Goal: Contribute content

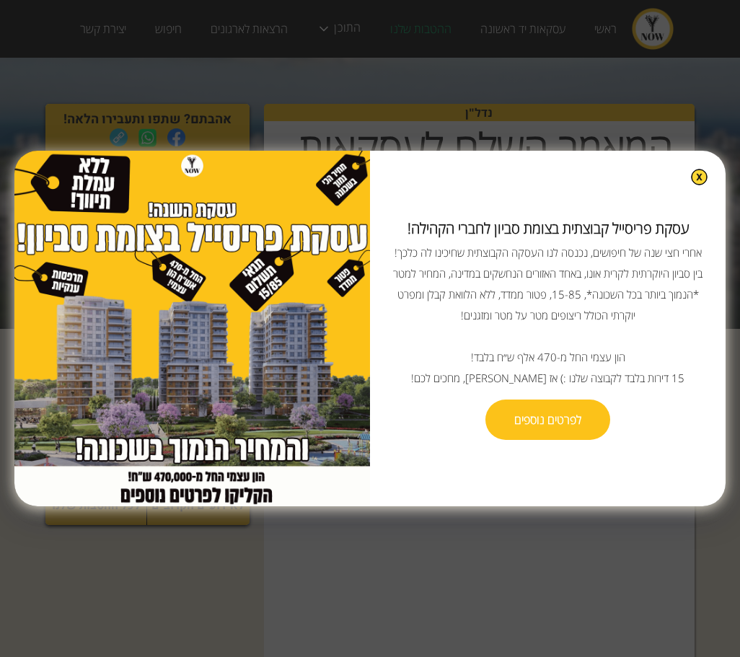
click at [704, 175] on img at bounding box center [699, 177] width 17 height 17
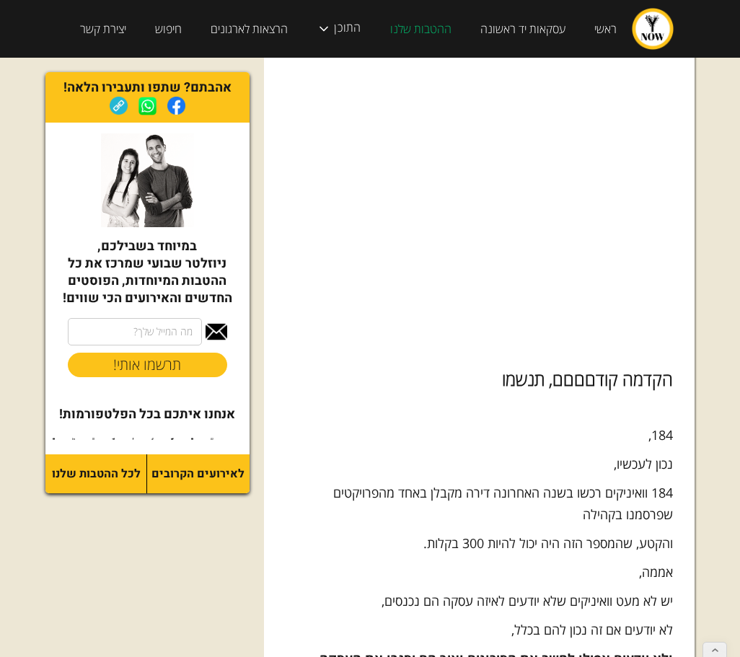
scroll to position [420, 0]
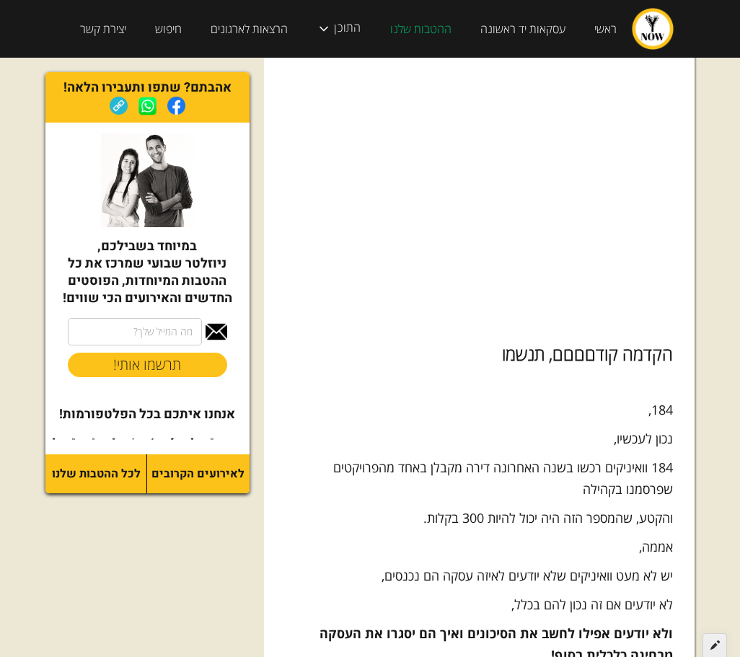
click at [716, 646] on icon at bounding box center [715, 645] width 9 height 10
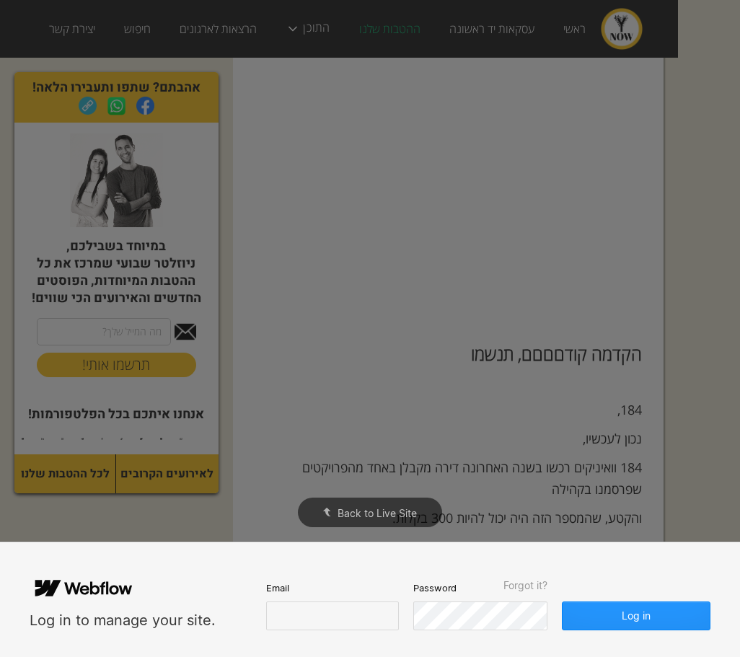
scroll to position [0, 0]
type input "[EMAIL_ADDRESS][DOMAIN_NAME]"
click at [621, 613] on button "Log in" at bounding box center [636, 616] width 149 height 29
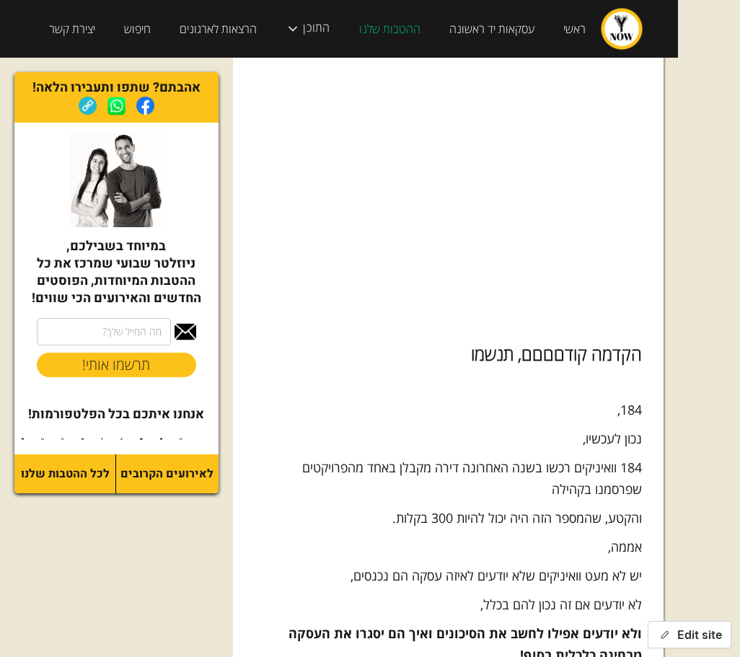
click at [700, 631] on button "Edit site" at bounding box center [690, 634] width 84 height 27
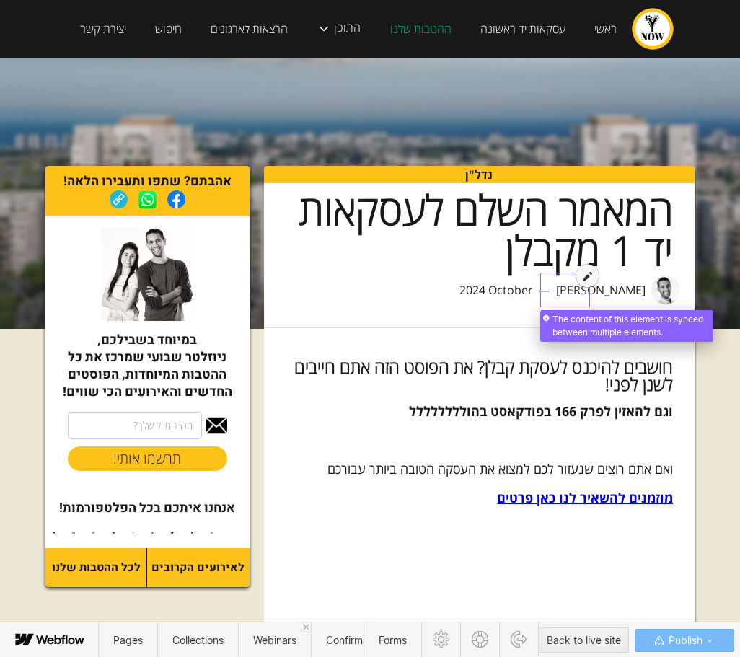
click at [582, 281] on div at bounding box center [588, 276] width 22 height 22
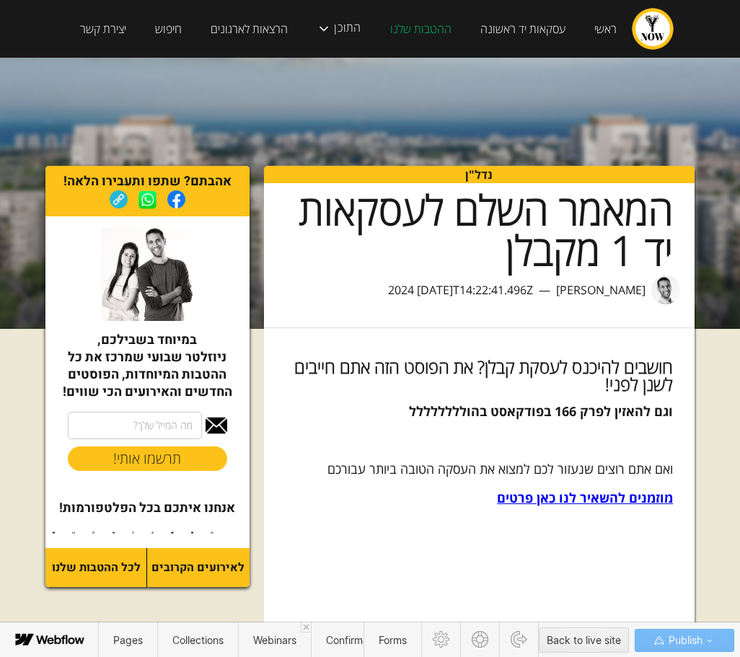
click at [465, 297] on div "[DATE]T14:22:41.496Z" at bounding box center [475, 290] width 116 height 29
drag, startPoint x: 478, startPoint y: 289, endPoint x: 487, endPoint y: 289, distance: 9.4
click at [487, 289] on div "[DATE]T14:22:41.496Z" at bounding box center [475, 290] width 116 height 29
click at [499, 290] on div "[DATE]T14:22:41.496Z" at bounding box center [475, 290] width 116 height 29
drag, startPoint x: 496, startPoint y: 290, endPoint x: 504, endPoint y: 290, distance: 8.7
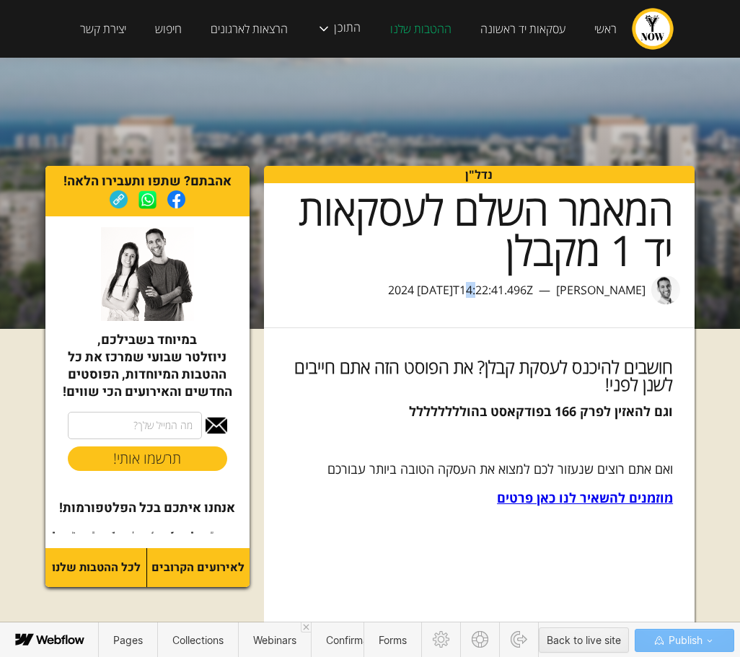
click at [504, 290] on div "[DATE]T14:22:41.496Z" at bounding box center [475, 290] width 116 height 29
click at [469, 289] on div "[DATE]T14:22:41.496Z" at bounding box center [475, 290] width 116 height 29
click at [440, 288] on div "[DATE] — [PERSON_NAME]" at bounding box center [480, 290] width 432 height 29
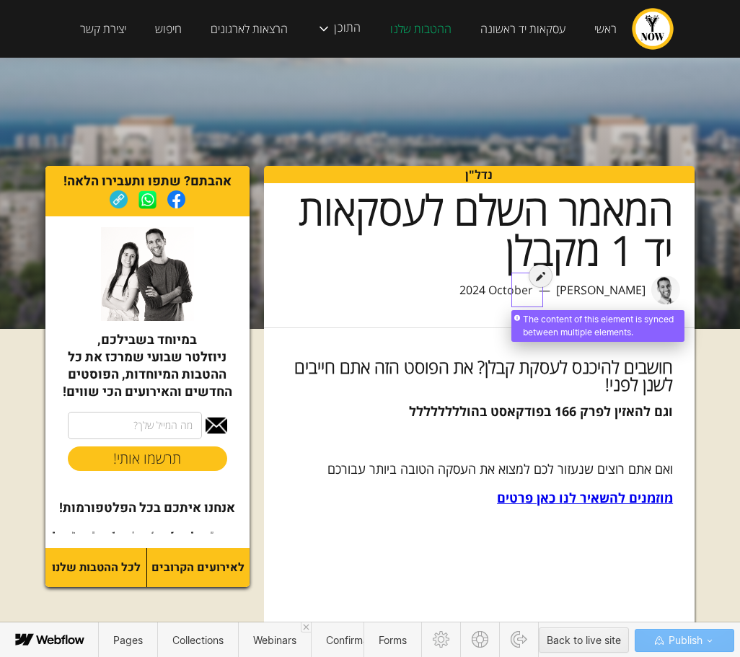
click at [520, 290] on div at bounding box center [528, 282] width 27 height 29
click at [527, 286] on div at bounding box center [528, 282] width 27 height 29
click at [535, 277] on div at bounding box center [541, 276] width 22 height 22
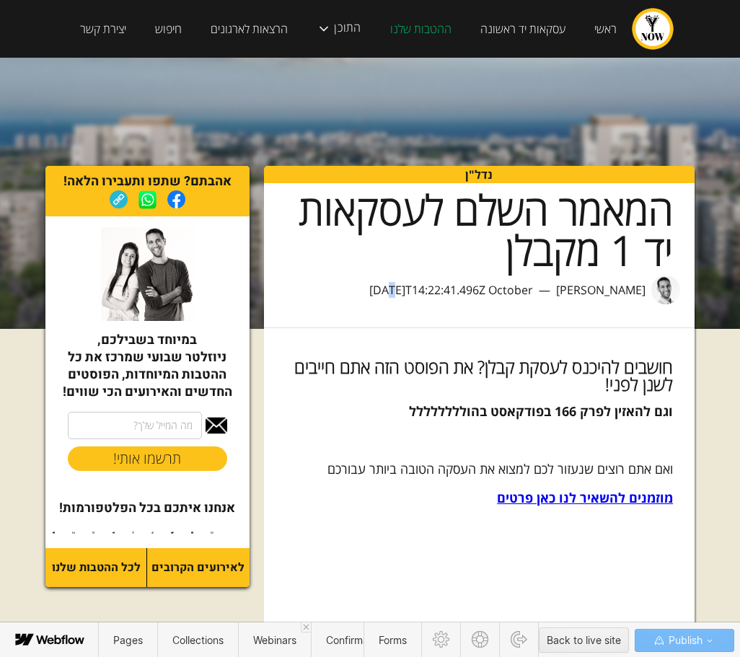
click at [424, 289] on div "[DATE]T14:22:41.496Z" at bounding box center [427, 290] width 116 height 29
click at [496, 344] on div "נדל"ן המאמר השלם לעסקאות יד 1 מקבלן [DATE]T14:22:41.496Z October — [PERSON_NAME]" at bounding box center [480, 258] width 432 height 185
click at [136, 639] on span "Pages" at bounding box center [128, 640] width 30 height 12
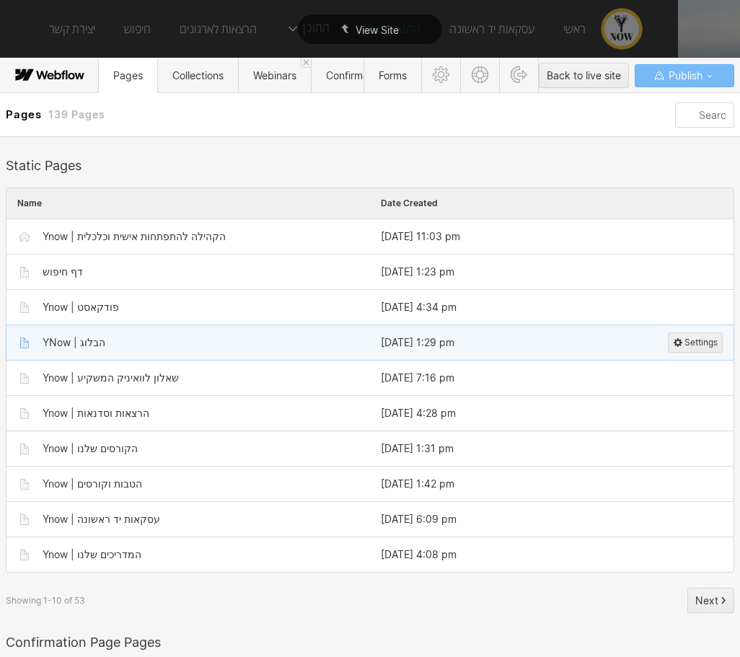
click at [154, 347] on div "YNow | הבלוג" at bounding box center [196, 342] width 328 height 23
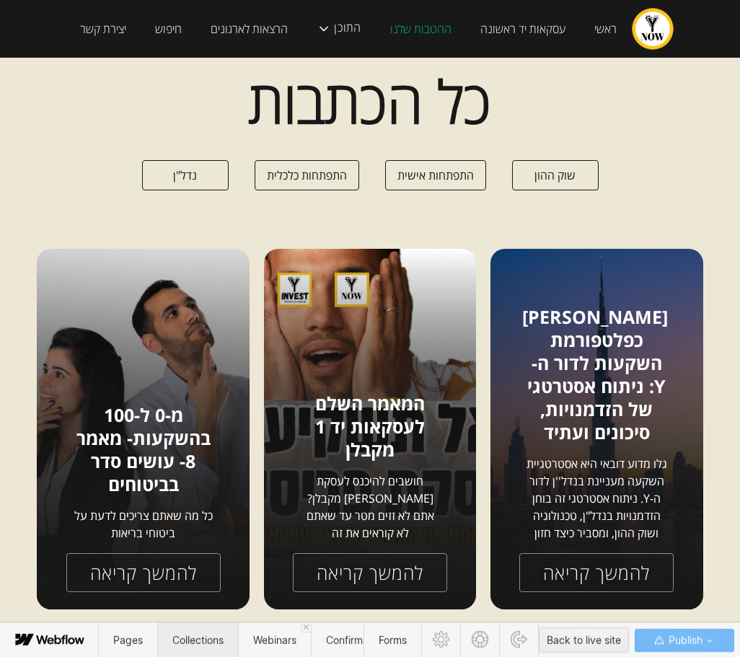
click at [184, 635] on span "Collections" at bounding box center [197, 640] width 51 height 12
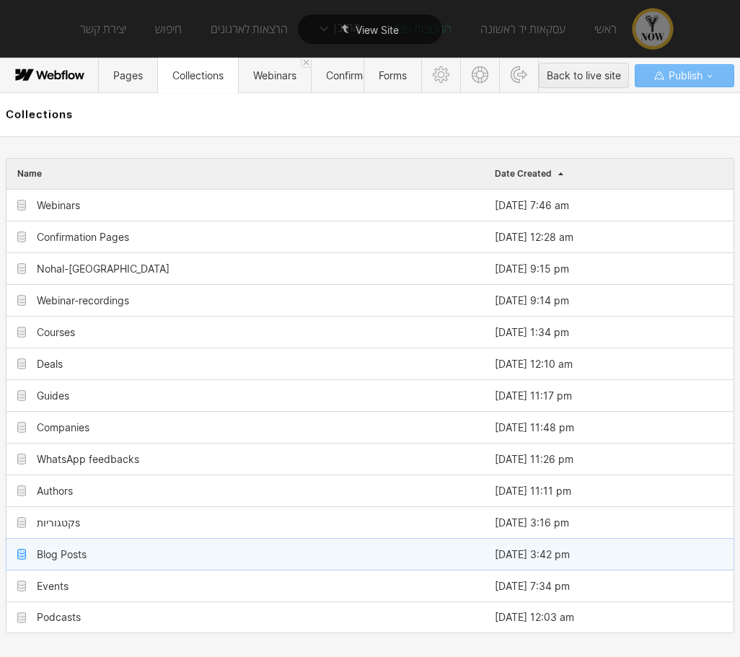
click at [113, 549] on div "Blog Posts" at bounding box center [245, 554] width 478 height 31
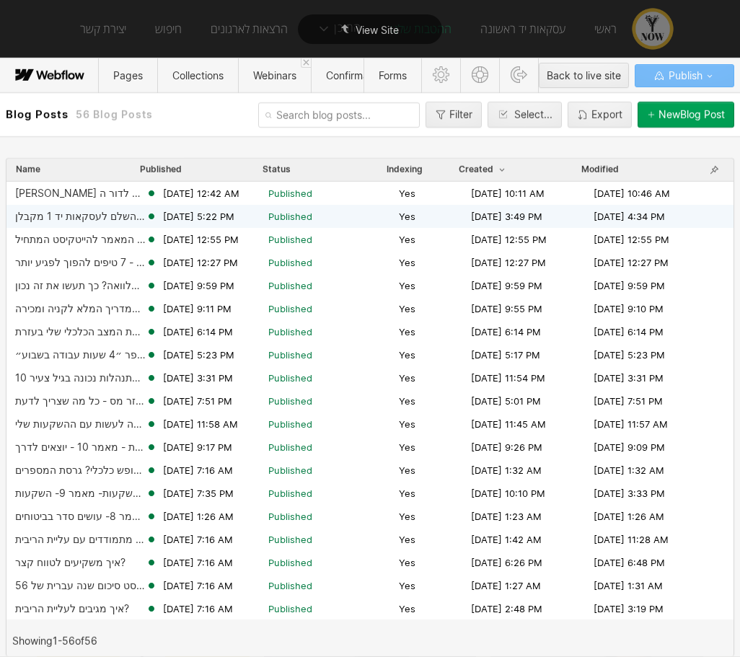
click at [95, 221] on div "המאמר השלם לעסקאות יד 1 מקבלן" at bounding box center [80, 217] width 131 height 12
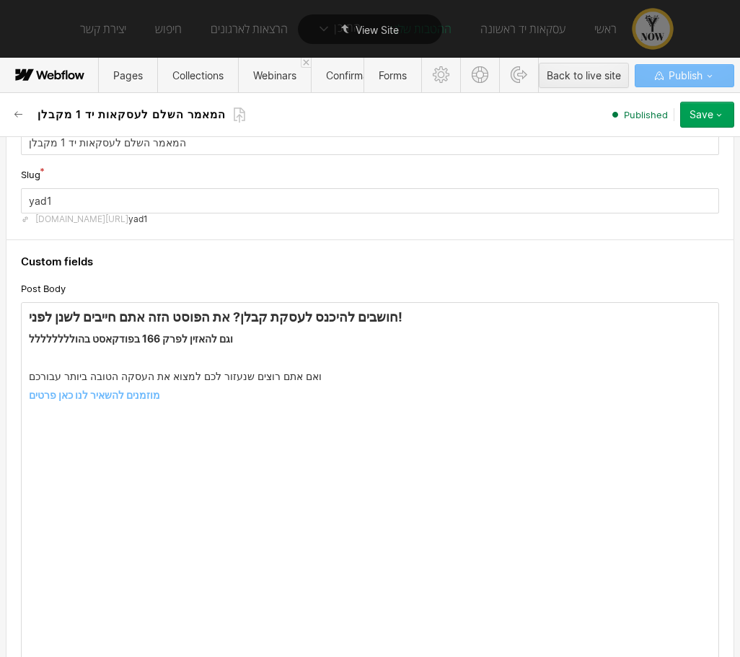
scroll to position [85, 0]
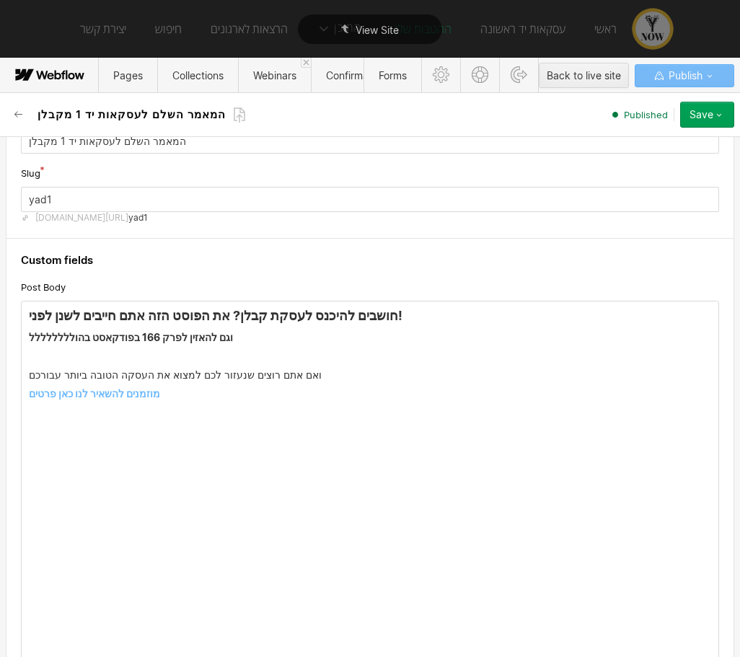
click at [204, 338] on strong "וגם להאזין לפרק 166 בפודקאסט בהולללללללל" at bounding box center [131, 337] width 204 height 12
click at [209, 352] on p "‍" at bounding box center [370, 357] width 683 height 12
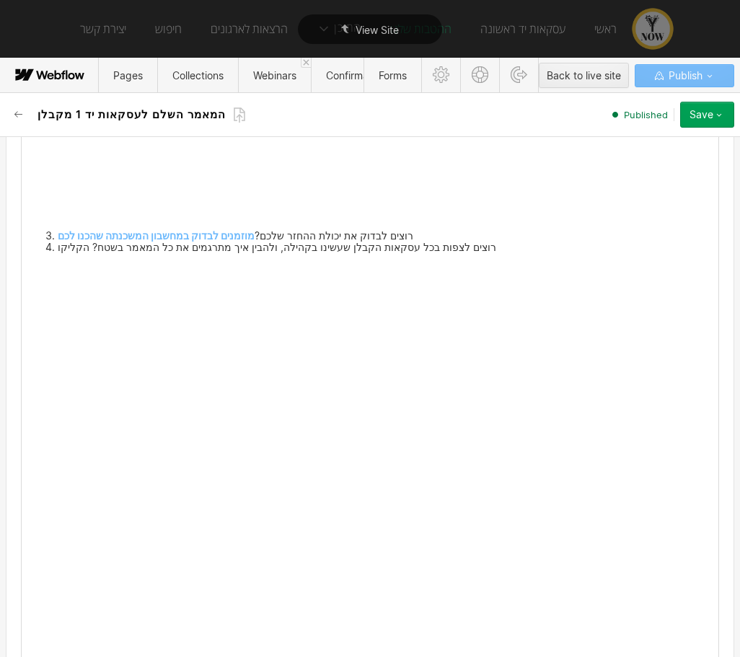
scroll to position [4410, 0]
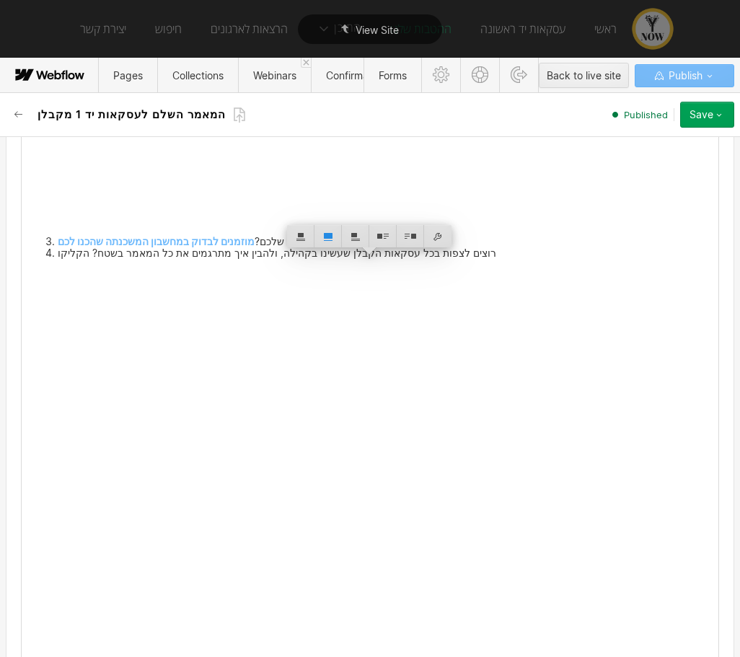
click at [388, 475] on div at bounding box center [370, 458] width 683 height 384
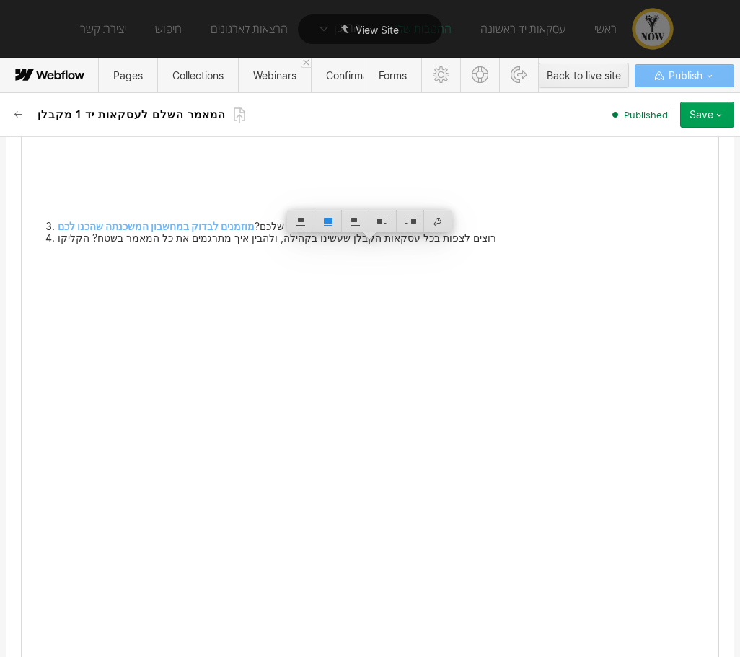
scroll to position [4392, 0]
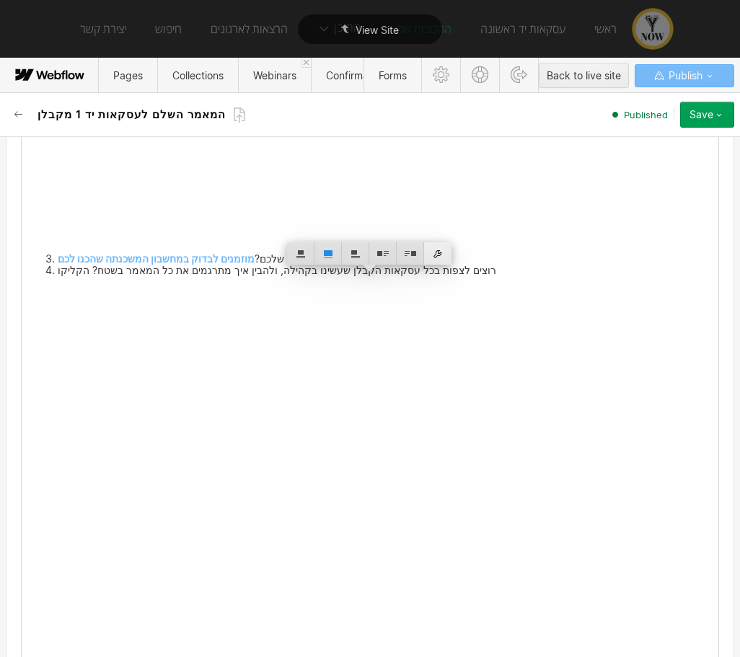
click at [436, 250] on div at bounding box center [437, 253] width 27 height 22
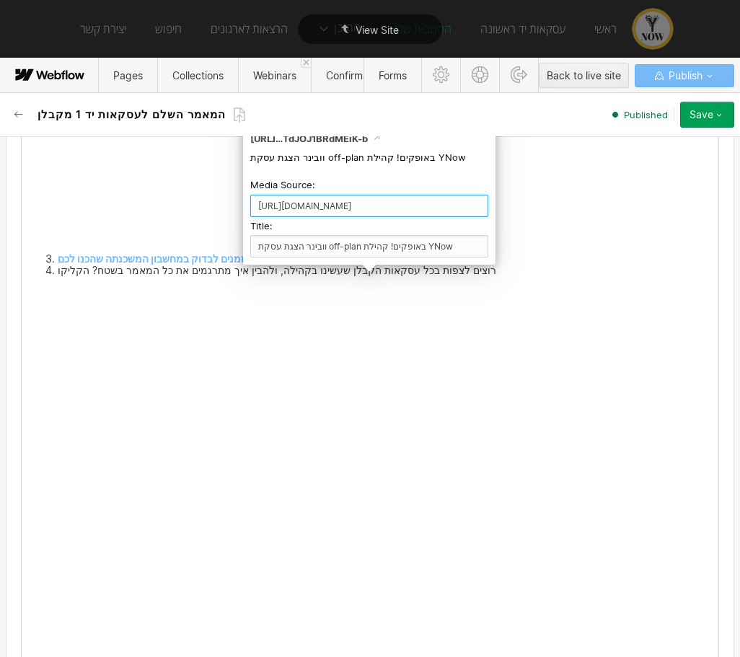
click at [400, 207] on input "[URL][DOMAIN_NAME]" at bounding box center [369, 206] width 238 height 22
click at [538, 383] on div at bounding box center [370, 476] width 683 height 384
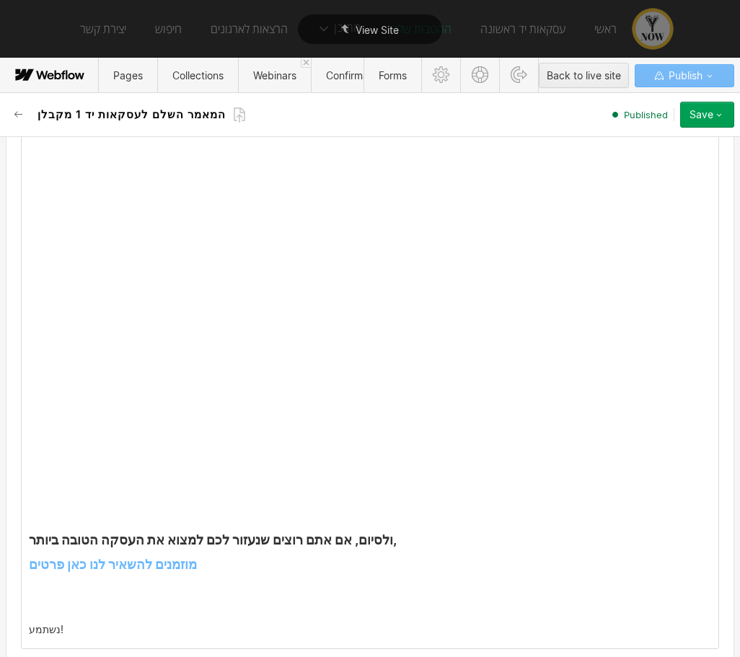
scroll to position [4594, 0]
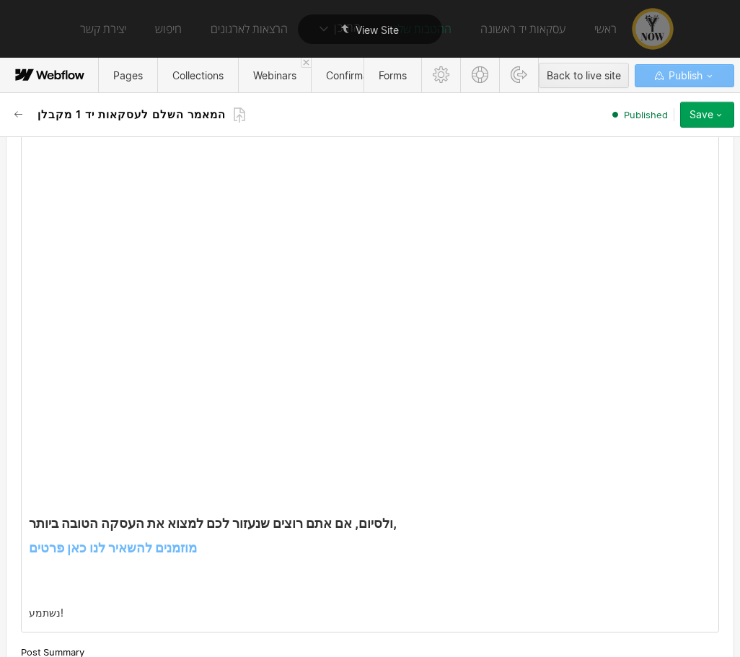
click at [410, 473] on h4 "‍ ‍" at bounding box center [370, 490] width 683 height 35
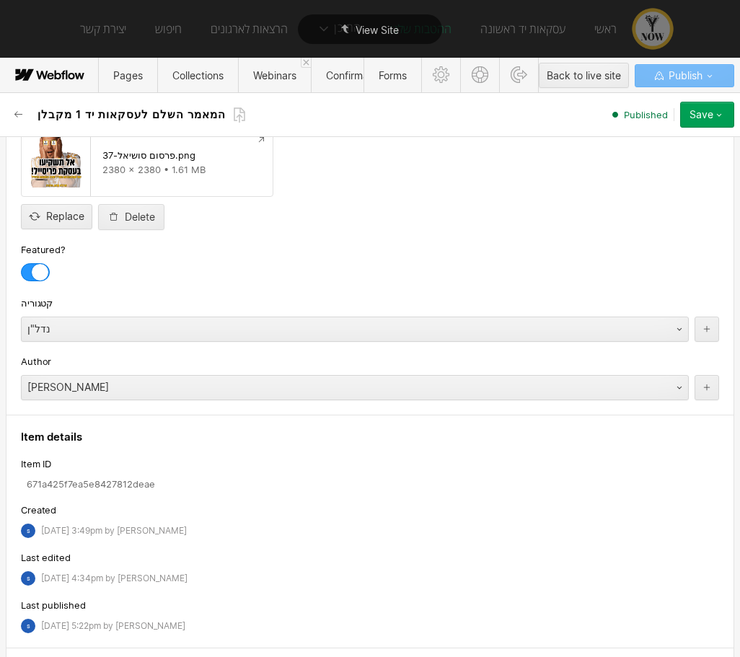
scroll to position [5035, 0]
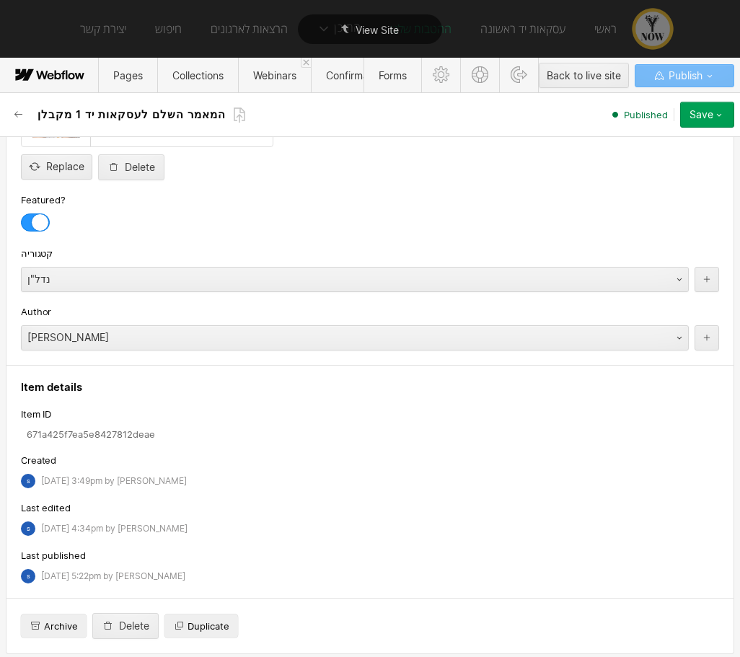
click at [66, 572] on div "[DATE] 5:22pm by [PERSON_NAME]" at bounding box center [113, 577] width 144 height 10
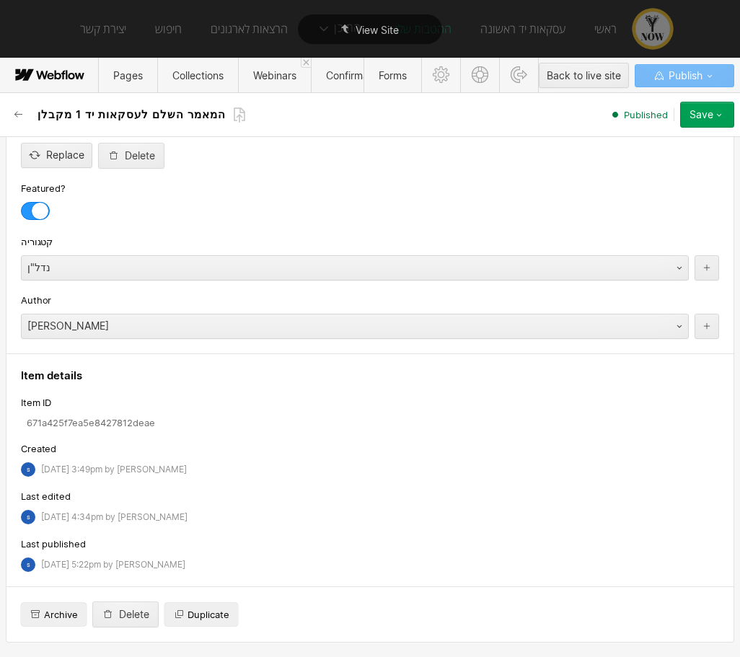
drag, startPoint x: 86, startPoint y: 519, endPoint x: 89, endPoint y: 511, distance: 8.4
click at [86, 519] on div "[DATE] 4:34pm by [PERSON_NAME]" at bounding box center [114, 517] width 146 height 10
click at [92, 467] on div "[DATE] 3:49pm by [PERSON_NAME]" at bounding box center [114, 470] width 146 height 10
click at [692, 117] on div "Save" at bounding box center [702, 115] width 24 height 12
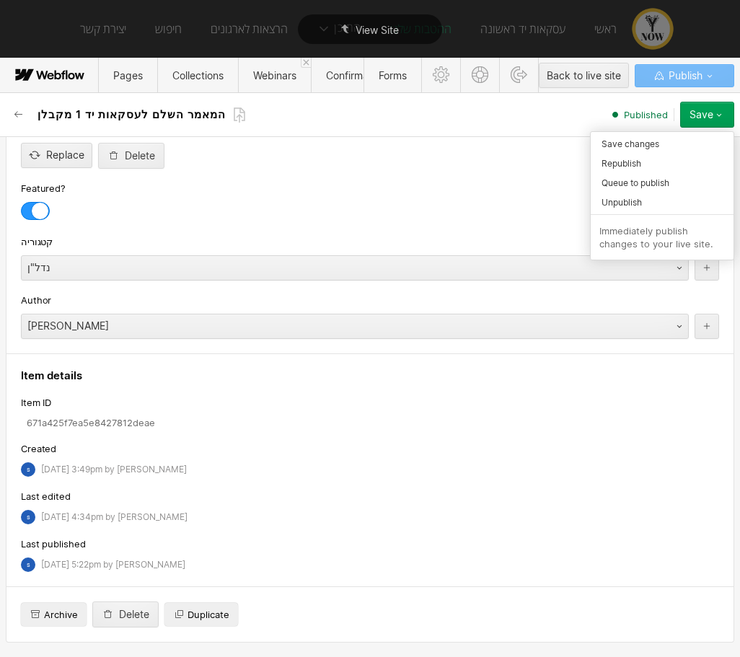
click at [651, 161] on div "Republish" at bounding box center [662, 163] width 143 height 19
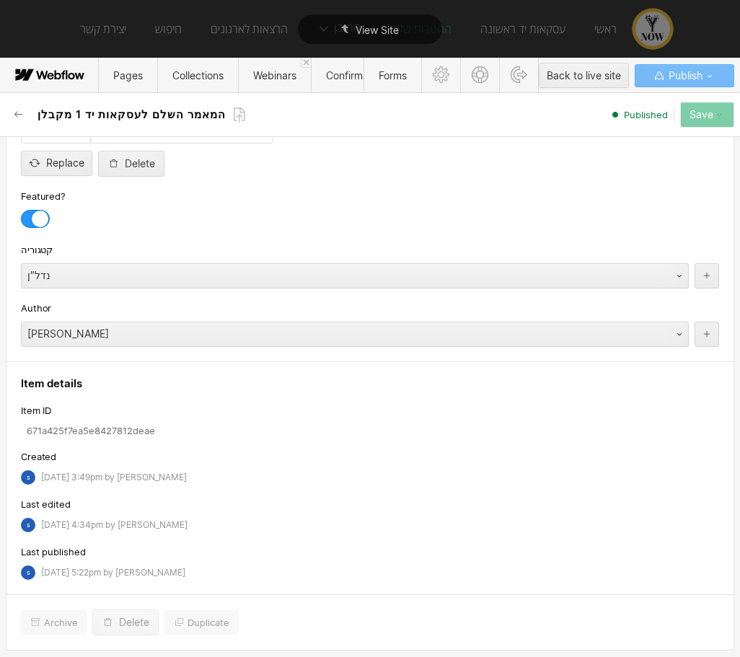
scroll to position [5027, 0]
